Goal: Register for event/course

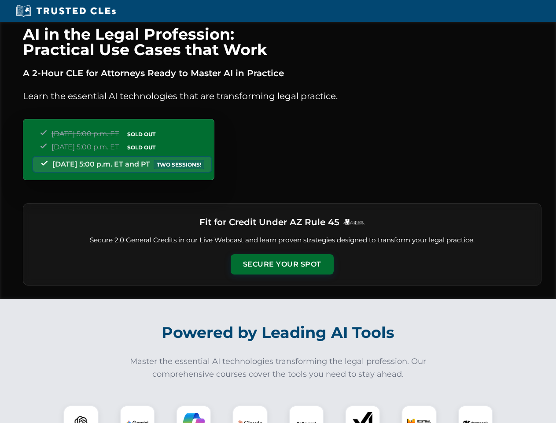
click at [282, 264] on button "Secure Your Spot" at bounding box center [282, 264] width 103 height 20
click at [81, 414] on img at bounding box center [81, 423] width 26 height 26
